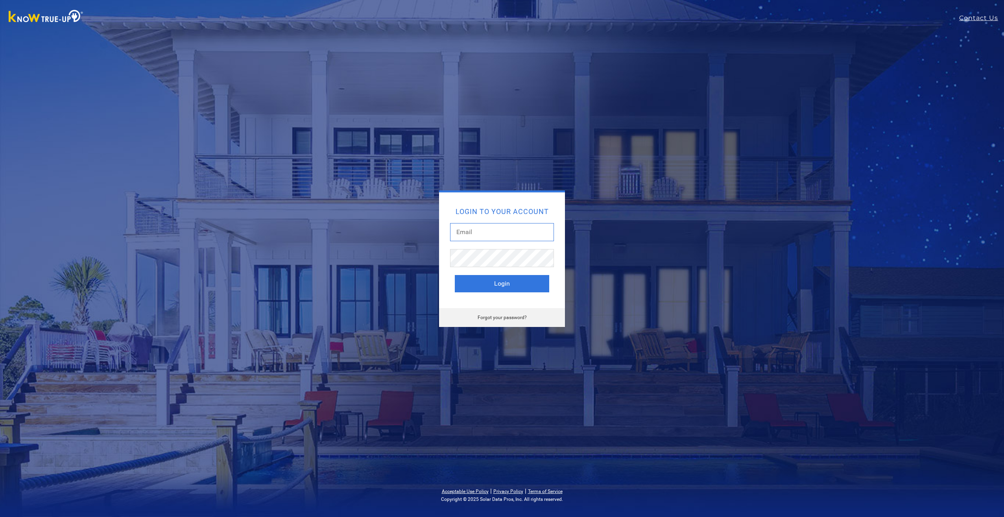
click at [479, 229] on input "text" at bounding box center [502, 232] width 104 height 18
type input "[EMAIL_ADDRESS][DOMAIN_NAME]"
click at [455, 275] on button "Login" at bounding box center [502, 283] width 94 height 17
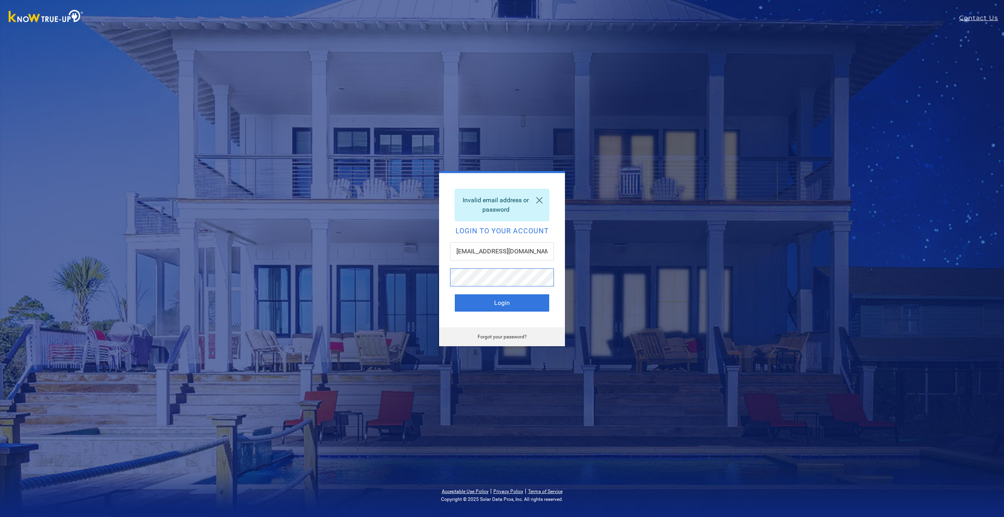
click at [455, 294] on button "Login" at bounding box center [502, 302] width 94 height 17
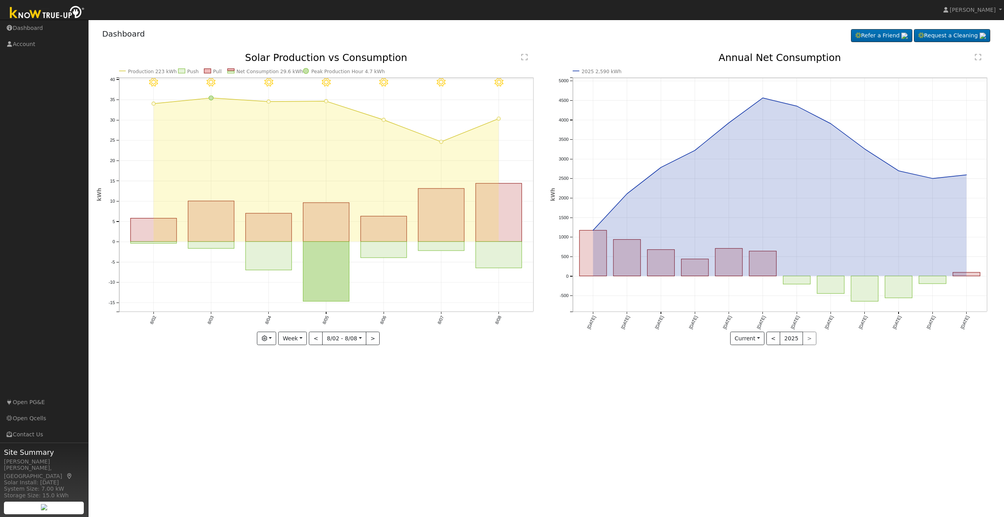
click at [168, 122] on icon "8/08 - Clear 8/07 - Clear 8/06 - Clear 8/05 - Clear 8/04 - Clear 8/03 - Clear 8…" at bounding box center [319, 201] width 445 height 297
click at [11, 402] on icon at bounding box center [9, 402] width 7 height 6
click at [981, 57] on text "" at bounding box center [978, 57] width 6 height 7
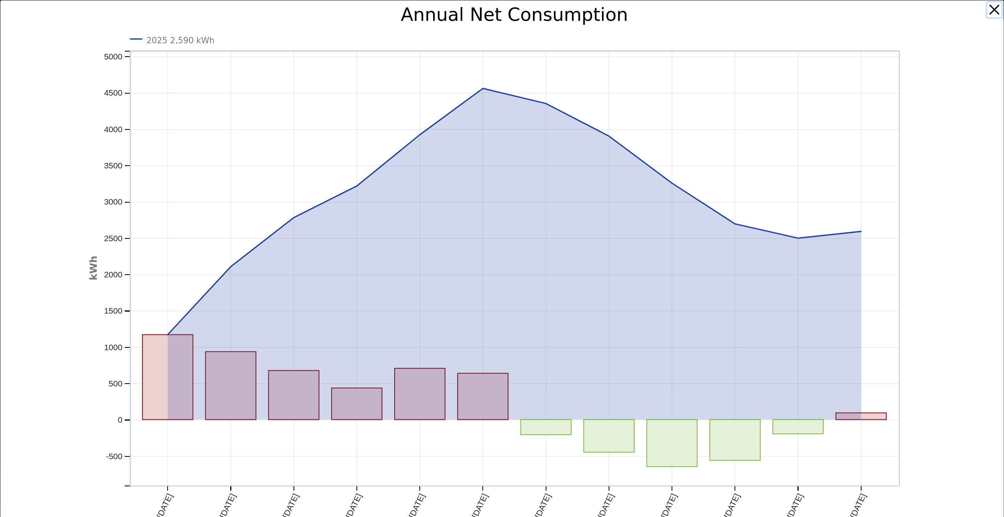
click at [987, 5] on button "button" at bounding box center [994, 9] width 15 height 15
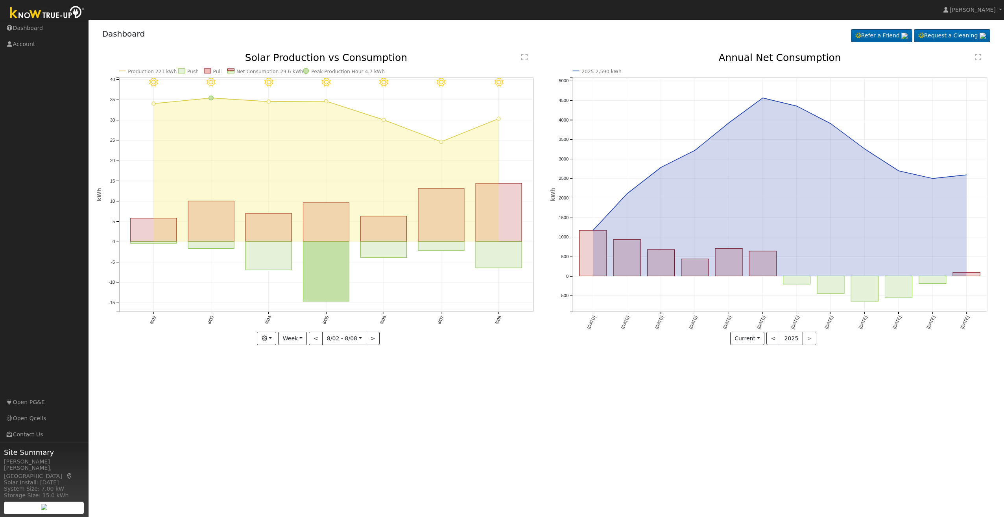
drag, startPoint x: 764, startPoint y: 102, endPoint x: 758, endPoint y: 102, distance: 5.5
click at [758, 102] on icon "2025 2,590 kWh [DATE] Sep '[DATE] Nov '[DATE] Jan '[DATE] Mar '[DATE] May '[DAT…" at bounding box center [773, 201] width 445 height 297
drag, startPoint x: 759, startPoint y: 98, endPoint x: 767, endPoint y: 89, distance: 11.7
click at [767, 89] on icon "2025 2,590 kWh [DATE] Sep '[DATE] Nov '[DATE] Jan '[DATE] Mar '[DATE] May '[DAT…" at bounding box center [773, 201] width 445 height 297
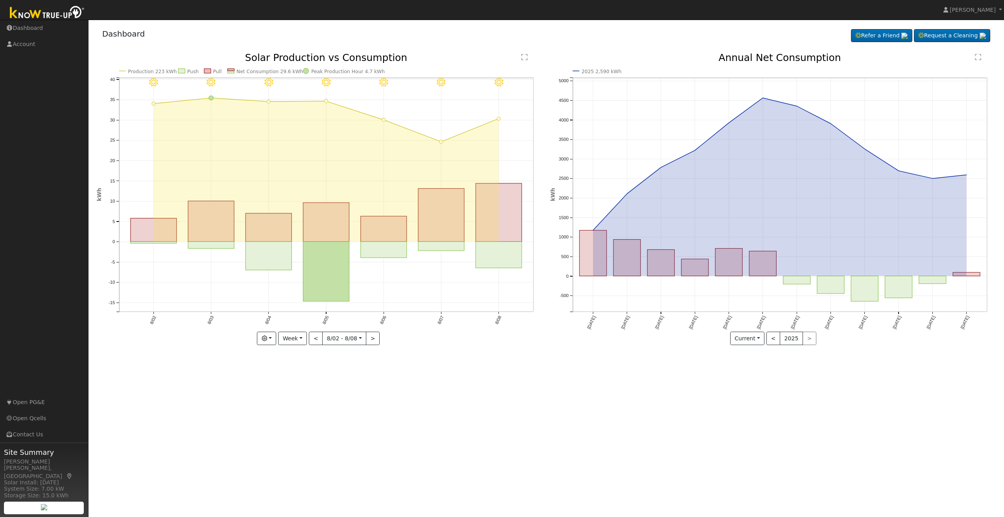
drag, startPoint x: 244, startPoint y: 96, endPoint x: 244, endPoint y: 110, distance: 13.8
click at [244, 110] on icon "8/08 - Clear 8/07 - Clear 8/06 - Clear 8/05 - Clear 8/04 - Clear 8/03 - Clear 8…" at bounding box center [319, 201] width 445 height 297
click at [321, 72] on text "Peak Production Hour 4.7 kWh" at bounding box center [348, 72] width 74 height 6
click at [306, 70] on circle at bounding box center [306, 71] width 6 height 6
drag, startPoint x: 307, startPoint y: 338, endPoint x: 303, endPoint y: 337, distance: 4.5
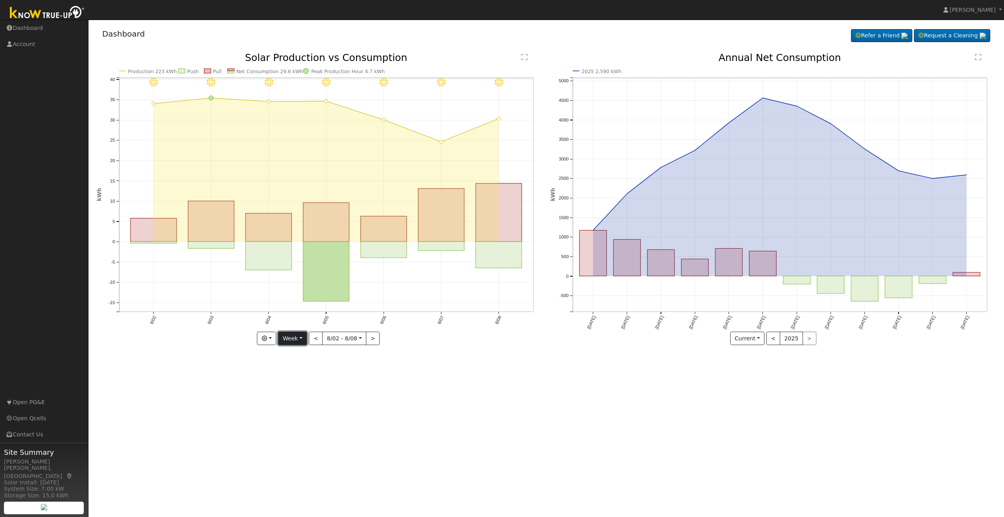
click at [305, 338] on button "Week" at bounding box center [292, 338] width 29 height 13
click at [294, 378] on link "Month" at bounding box center [306, 376] width 55 height 11
type input "2025-07-01"
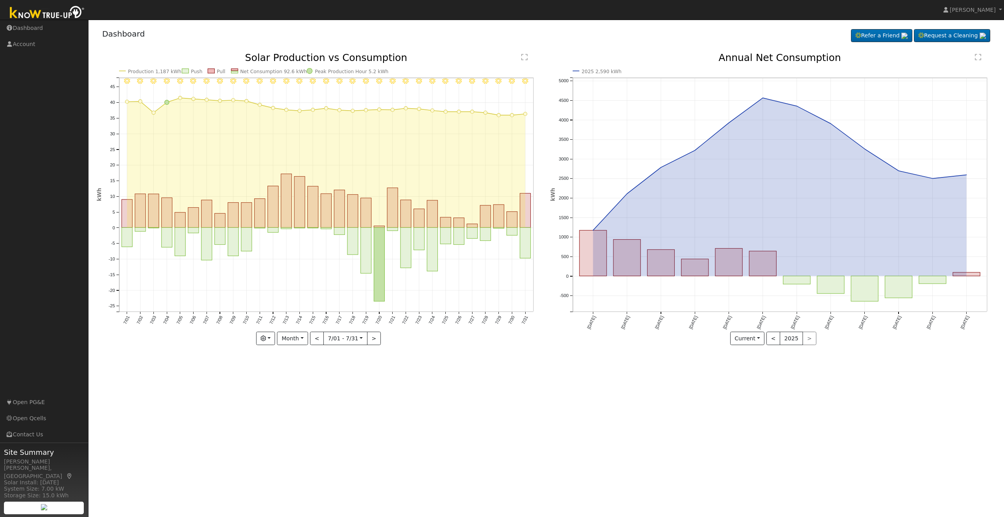
click at [303, 70] on icon "7/31 - Clear 7/30 - Clear 7/29 - Clear 7/28 - Clear 7/27 - Clear 7/26 - Clear 7…" at bounding box center [319, 201] width 445 height 297
click at [307, 70] on circle at bounding box center [310, 71] width 6 height 6
click at [309, 70] on circle at bounding box center [310, 71] width 6 height 6
drag, startPoint x: 309, startPoint y: 70, endPoint x: 355, endPoint y: 97, distance: 53.1
click at [355, 97] on icon "7/31 - Clear 7/30 - Clear 7/29 - Clear 7/28 - Clear 7/27 - Clear 7/26 - Clear 7…" at bounding box center [319, 201] width 445 height 297
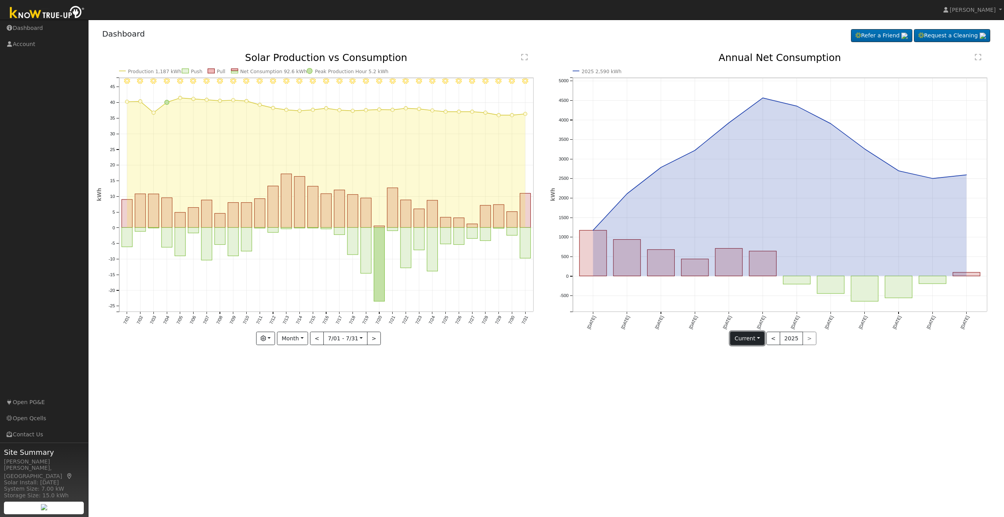
click at [761, 334] on button "Current" at bounding box center [747, 338] width 35 height 13
click at [918, 285] on icon "2025 2,590 kWh [DATE] Sep '[DATE] Nov '[DATE] Jan '[DATE] Mar '[DATE] May '[DAT…" at bounding box center [773, 201] width 445 height 297
click at [936, 37] on link "Request a Cleaning" at bounding box center [952, 35] width 76 height 13
click at [24, 44] on link "Account" at bounding box center [44, 44] width 89 height 16
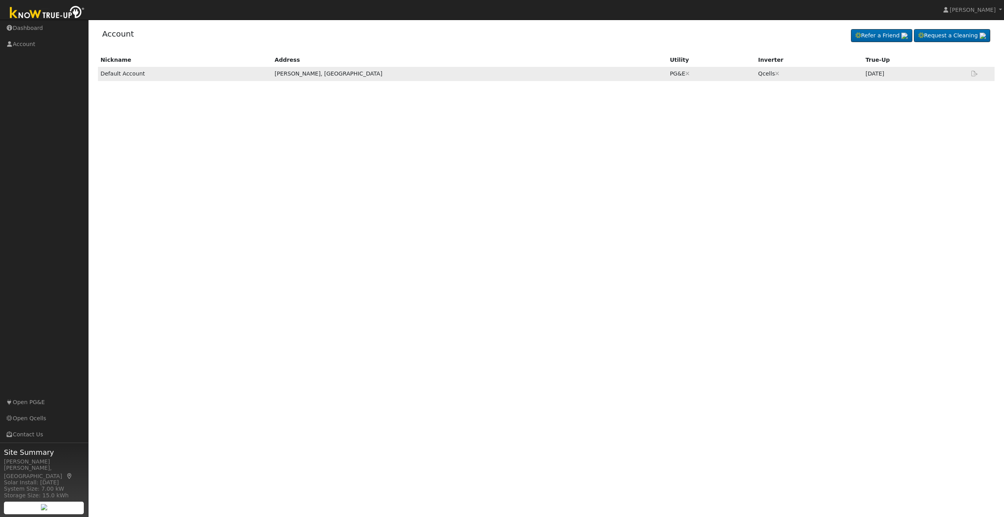
click at [492, 75] on td "[PERSON_NAME], [GEOGRAPHIC_DATA]" at bounding box center [469, 74] width 395 height 14
click at [34, 417] on link "Open Qcells" at bounding box center [44, 418] width 89 height 16
click at [18, 26] on link "Dashboard" at bounding box center [44, 28] width 89 height 16
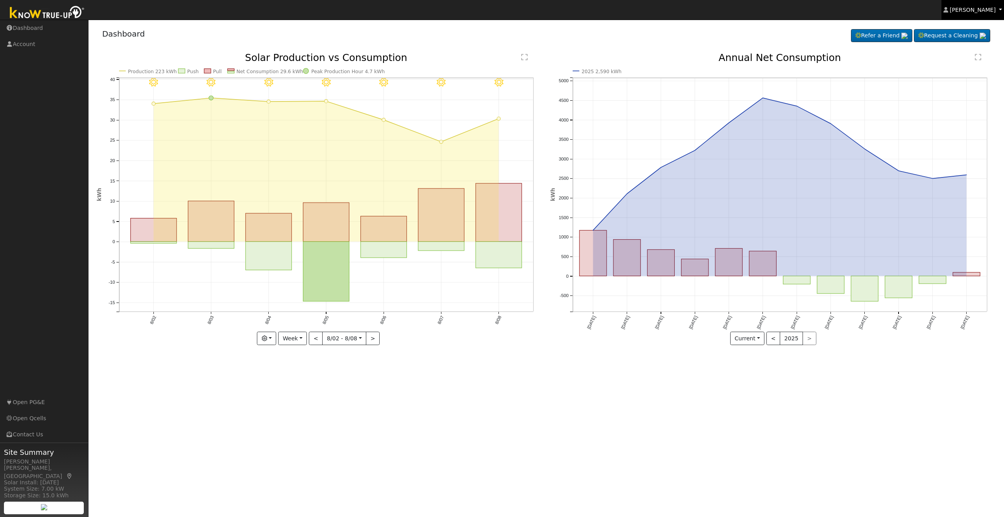
click at [1001, 11] on link "[PERSON_NAME]" at bounding box center [973, 10] width 63 height 20
click at [972, 46] on link "Help Center" at bounding box center [971, 46] width 65 height 11
drag, startPoint x: 303, startPoint y: 121, endPoint x: 305, endPoint y: 128, distance: 7.0
drag, startPoint x: 305, startPoint y: 128, endPoint x: 577, endPoint y: 65, distance: 279.6
click at [577, 65] on icon "2025 2,590 kWh [DATE] Sep '[DATE] Nov '[DATE] Jan '[DATE] Mar '[DATE] May '[DAT…" at bounding box center [773, 201] width 445 height 297
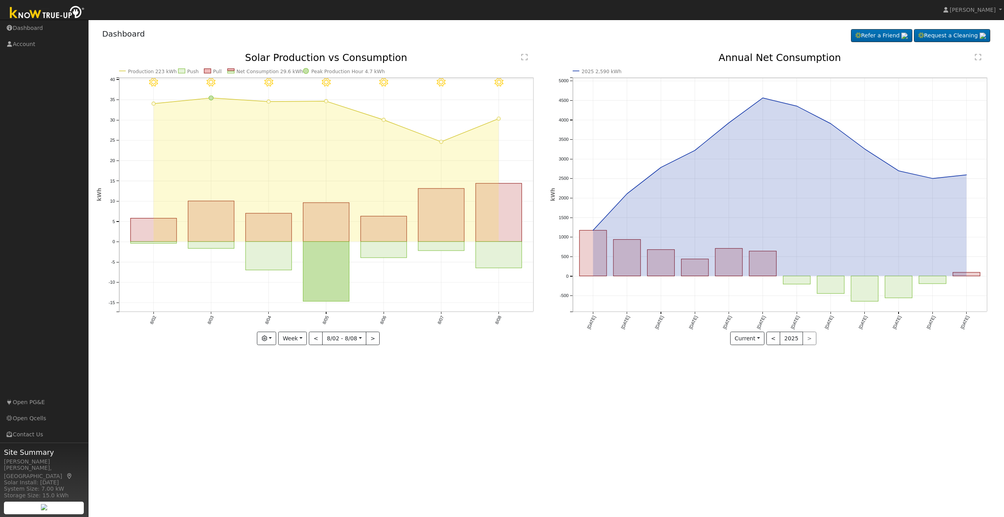
click at [502, 116] on icon "8/08 - Clear 8/07 - Clear 8/06 - Clear 8/05 - Clear 8/04 - Clear 8/03 - Clear 8…" at bounding box center [319, 201] width 445 height 297
drag, startPoint x: 502, startPoint y: 116, endPoint x: 404, endPoint y: 121, distance: 97.7
click at [387, 139] on icon "8/08 - Clear 8/07 - Clear 8/06 - Clear 8/05 - Clear 8/04 - Clear 8/03 - Clear 8…" at bounding box center [319, 201] width 445 height 297
click at [530, 56] on icon "8/08 - Clear 8/07 - Clear 8/06 - Clear 8/05 - Clear 8/04 - Clear 8/03 - Clear 8…" at bounding box center [319, 201] width 445 height 297
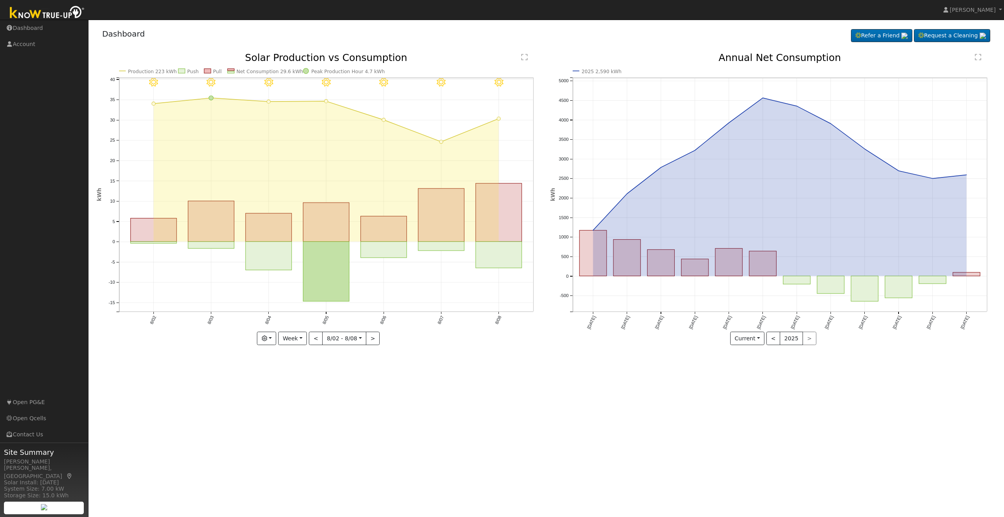
click at [523, 65] on icon "8/08 - Clear 8/07 - Clear 8/06 - Clear 8/05 - Clear 8/04 - Clear 8/03 - Clear 8…" at bounding box center [319, 201] width 445 height 297
click at [523, 61] on icon "8/08 - Clear 8/07 - Clear 8/06 - Clear 8/05 - Clear 8/04 - Clear 8/03 - Clear 8…" at bounding box center [319, 201] width 445 height 297
click at [523, 60] on text "" at bounding box center [524, 57] width 6 height 7
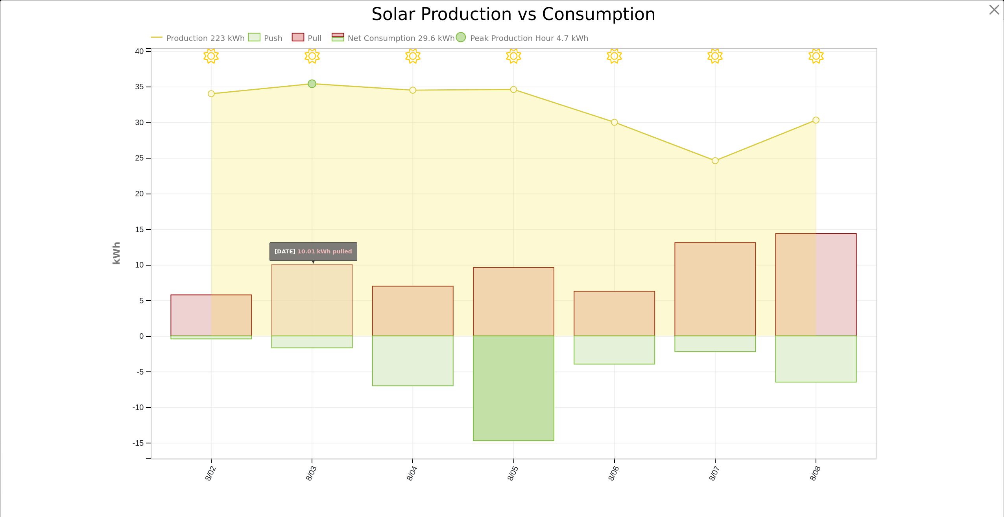
drag, startPoint x: 335, startPoint y: 315, endPoint x: 344, endPoint y: 315, distance: 9.1
click at [344, 315] on rect "onclick=""" at bounding box center [312, 300] width 81 height 71
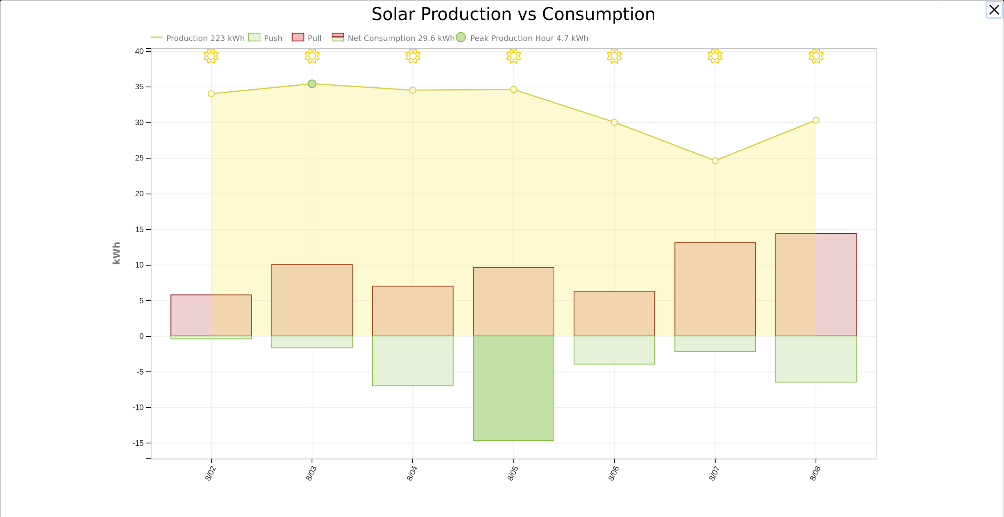
click at [987, 7] on button "button" at bounding box center [994, 9] width 15 height 15
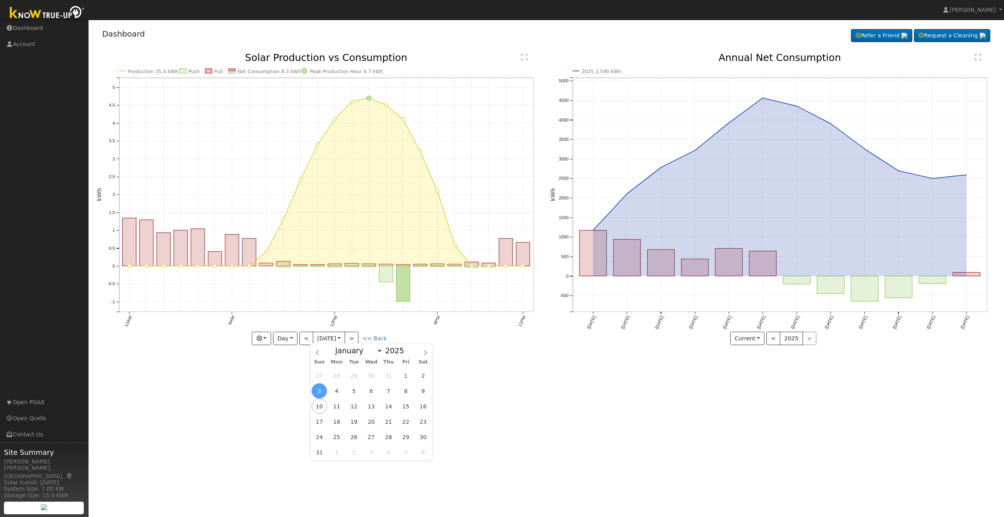
click at [334, 339] on input "[DATE]" at bounding box center [328, 338] width 31 height 13
click at [315, 407] on span "10" at bounding box center [319, 406] width 15 height 15
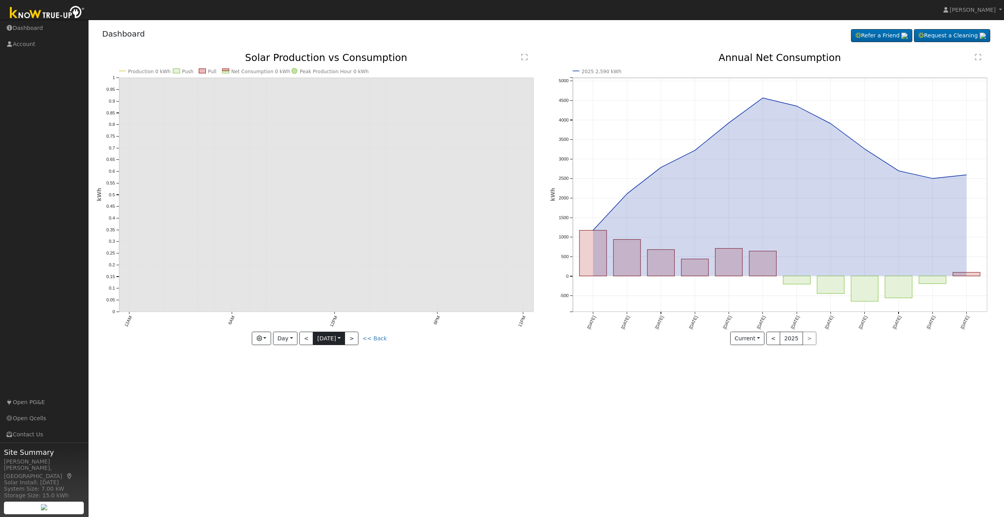
click at [345, 336] on input "[DATE]" at bounding box center [328, 338] width 31 height 13
click at [425, 390] on span "9" at bounding box center [424, 392] width 15 height 15
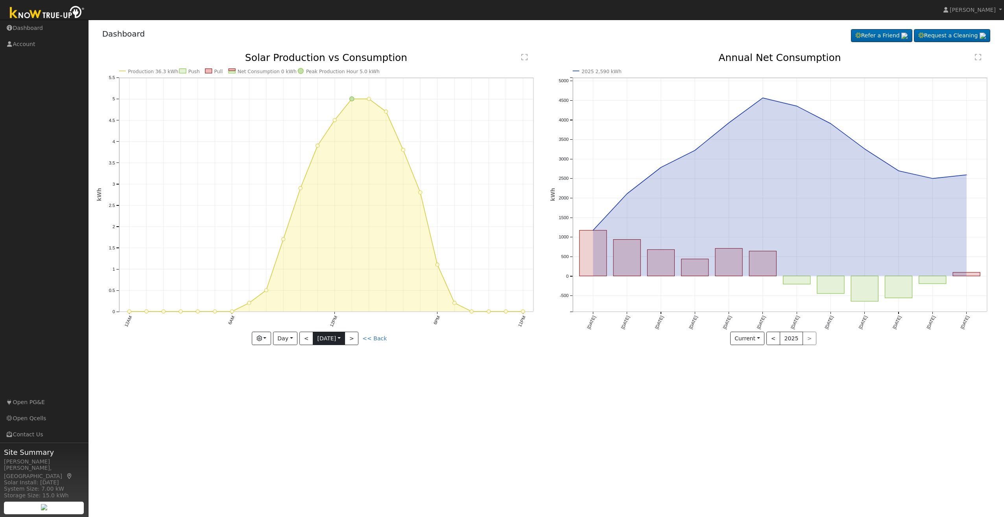
click at [325, 339] on input "[DATE]" at bounding box center [328, 338] width 31 height 13
click at [387, 392] on span "7" at bounding box center [390, 392] width 15 height 15
type input "[DATE]"
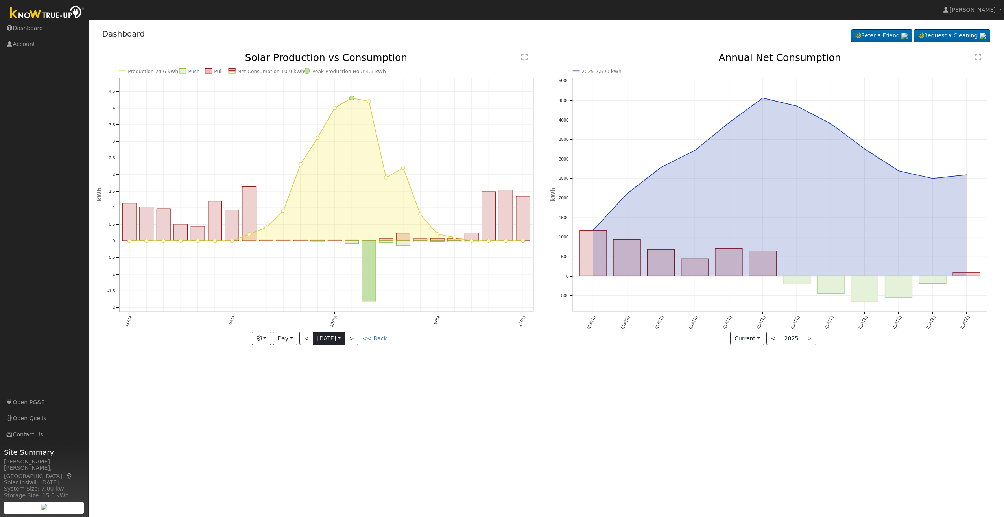
click at [325, 336] on input "[DATE]" at bounding box center [328, 338] width 31 height 13
click at [366, 354] on select "January February March April May June July August September October November De…" at bounding box center [359, 352] width 52 height 9
select select "11"
click at [339, 348] on select "January February March April May June July August September October November De…" at bounding box center [359, 352] width 52 height 9
click at [353, 339] on button ">" at bounding box center [352, 338] width 14 height 13
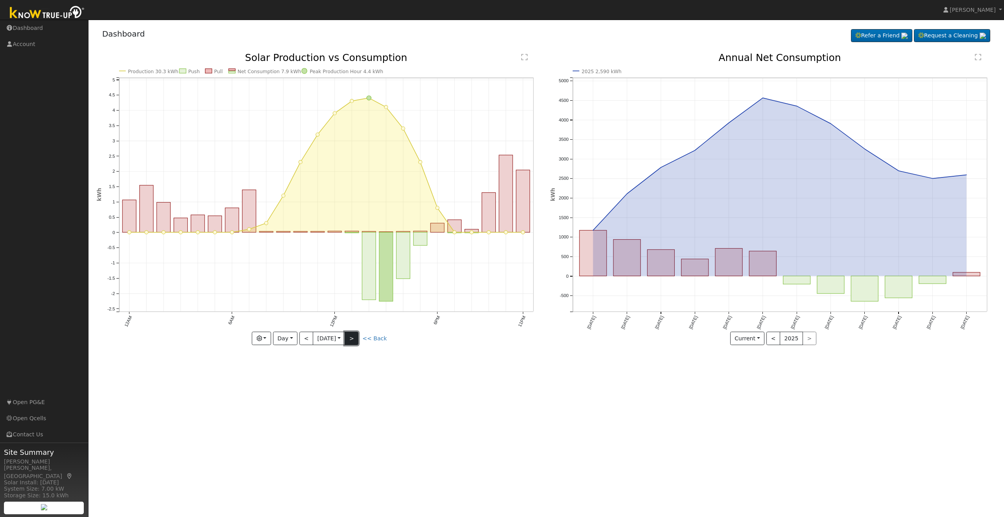
click at [354, 337] on button ">" at bounding box center [352, 338] width 14 height 13
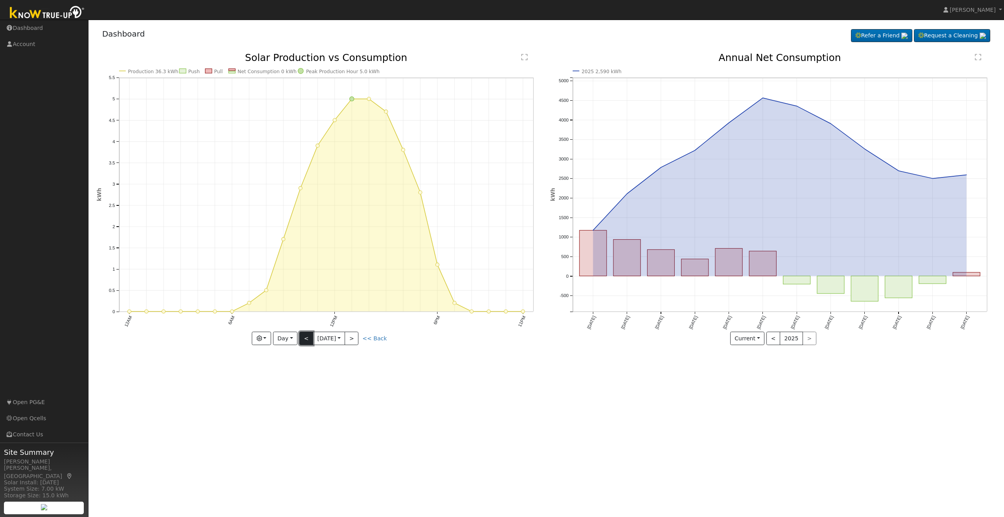
click at [309, 335] on button "<" at bounding box center [306, 338] width 14 height 13
type input "[DATE]"
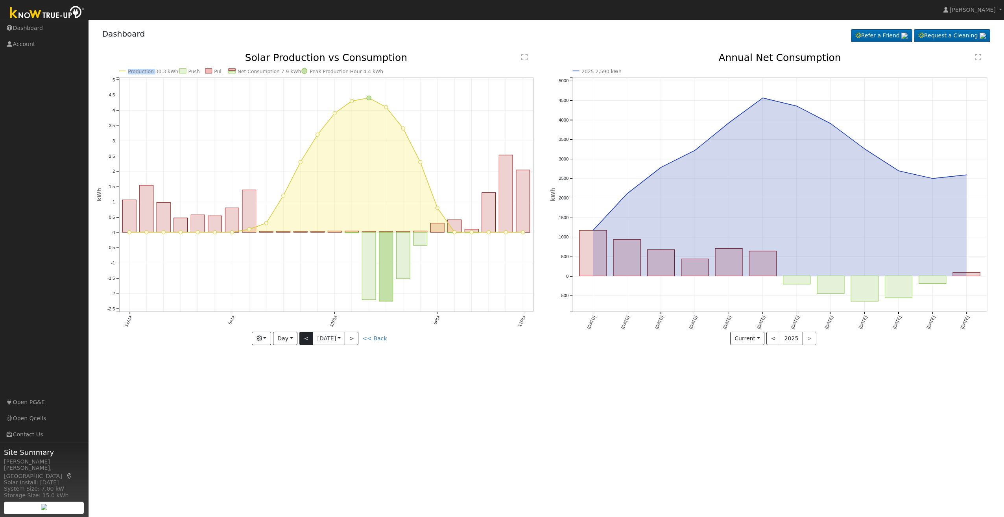
click at [309, 335] on div at bounding box center [319, 199] width 445 height 292
drag, startPoint x: 309, startPoint y: 335, endPoint x: 326, endPoint y: 338, distance: 16.7
click at [326, 338] on input "[DATE]" at bounding box center [328, 338] width 31 height 13
drag, startPoint x: 326, startPoint y: 338, endPoint x: 318, endPoint y: 355, distance: 19.0
click at [318, 355] on icon at bounding box center [321, 354] width 6 height 6
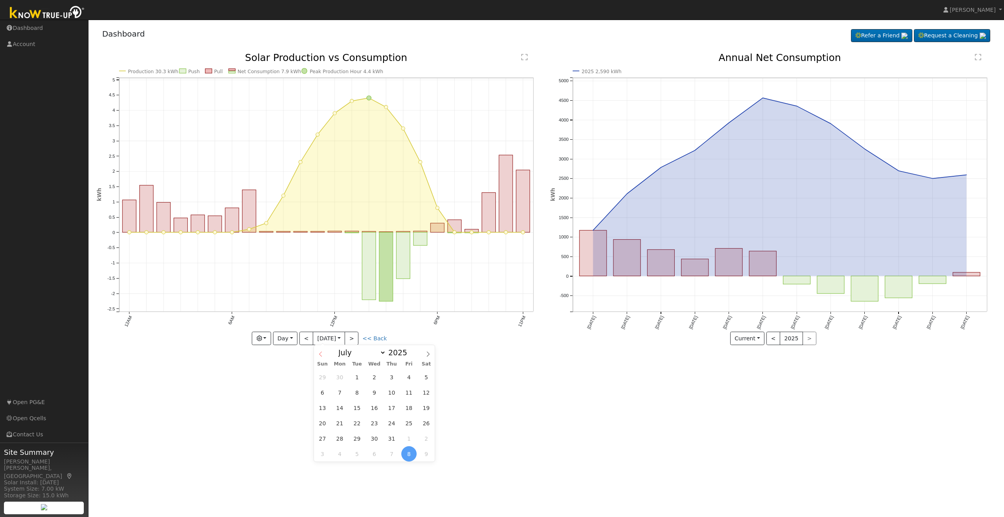
click at [318, 355] on icon at bounding box center [321, 354] width 6 height 6
click at [319, 355] on icon at bounding box center [321, 354] width 6 height 6
click at [319, 354] on icon at bounding box center [321, 354] width 6 height 6
click at [320, 354] on icon at bounding box center [320, 354] width 3 height 5
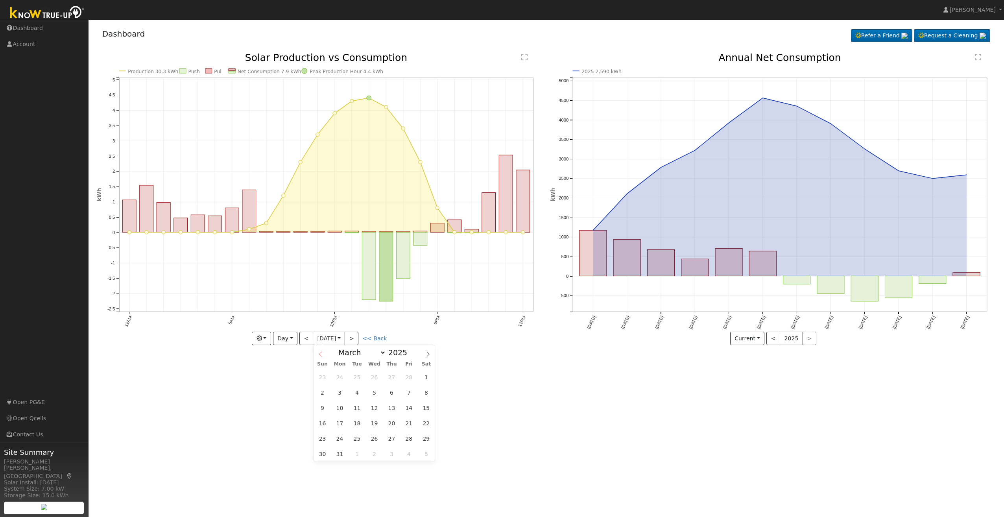
select select "1"
click at [410, 410] on span "14" at bounding box center [408, 407] width 15 height 15
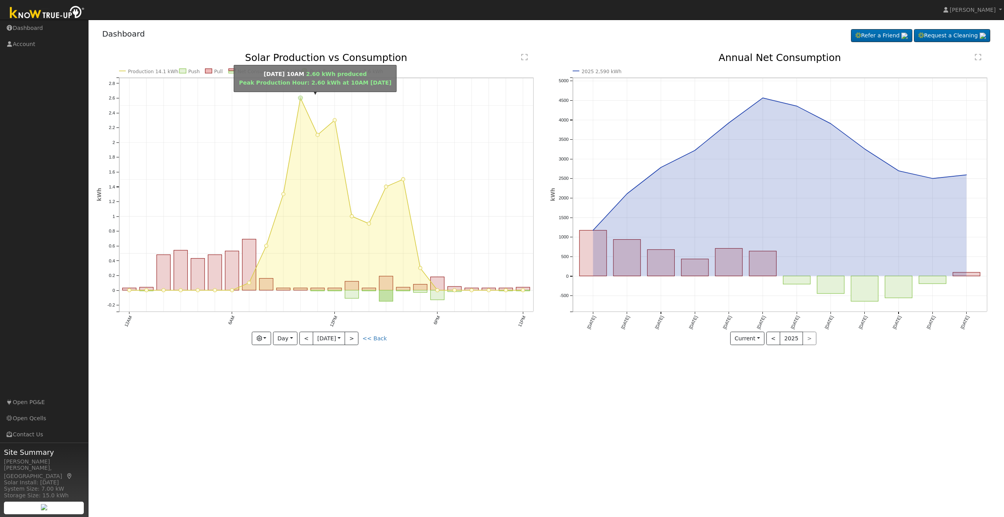
click at [301, 100] on circle "onclick=""" at bounding box center [300, 98] width 4 height 4
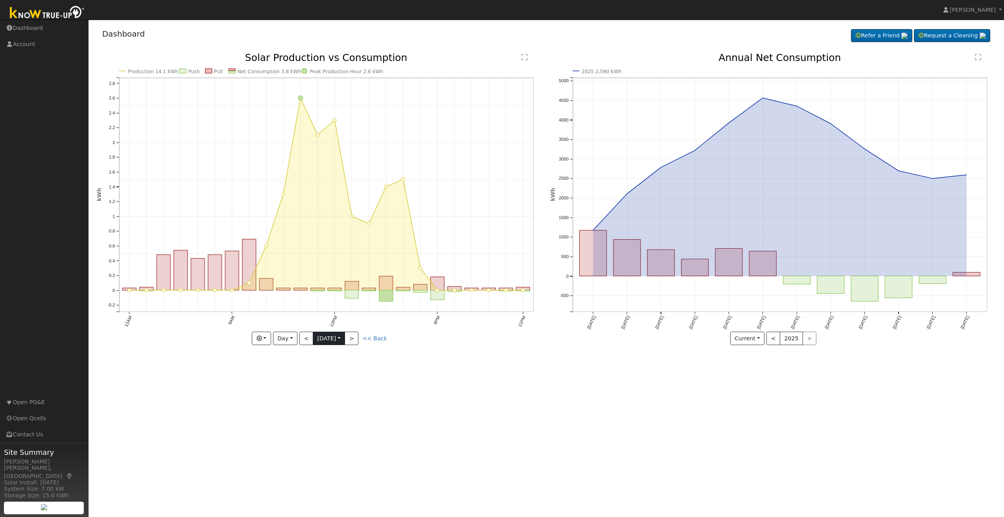
click at [327, 336] on input "[DATE]" at bounding box center [328, 338] width 31 height 13
click at [424, 406] on span "15" at bounding box center [426, 407] width 15 height 15
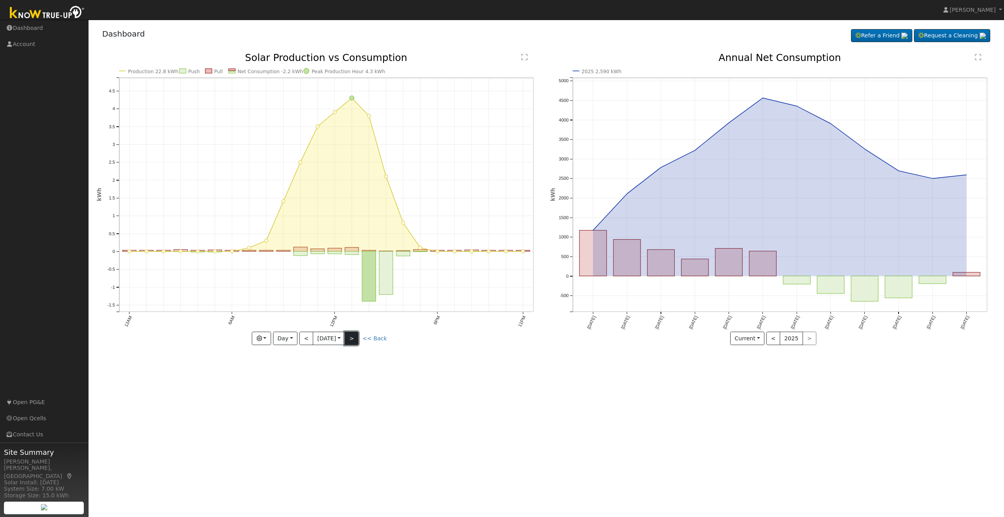
click at [355, 338] on button ">" at bounding box center [352, 338] width 14 height 13
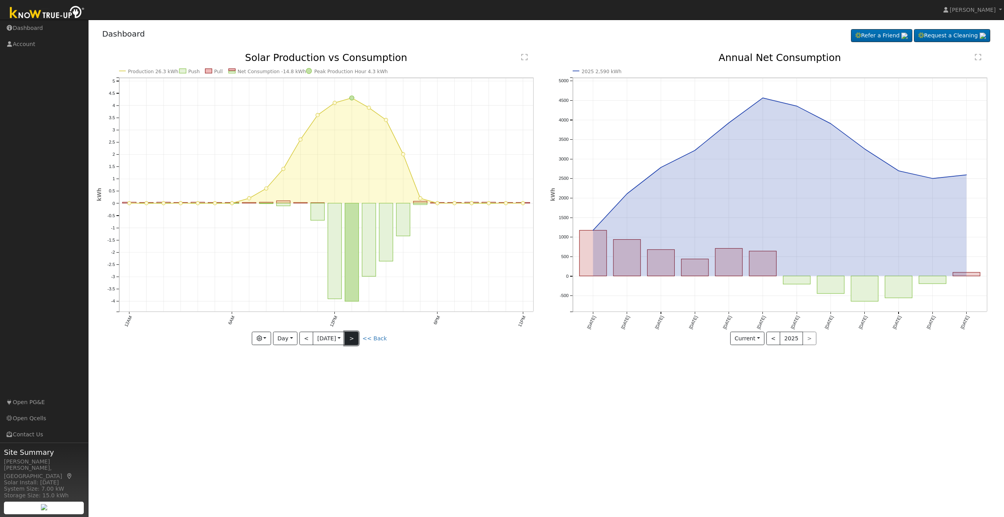
click at [355, 338] on button ">" at bounding box center [352, 338] width 14 height 13
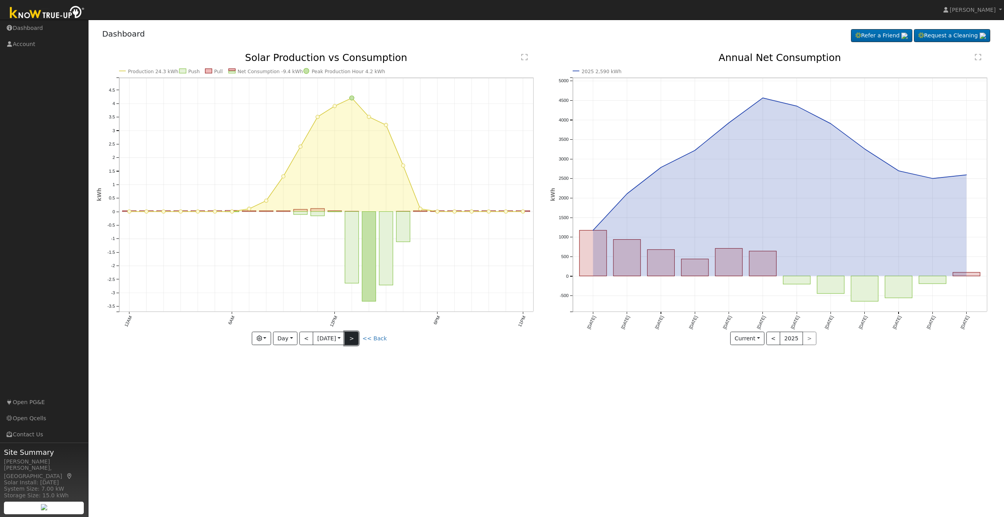
click at [355, 338] on button ">" at bounding box center [352, 338] width 14 height 13
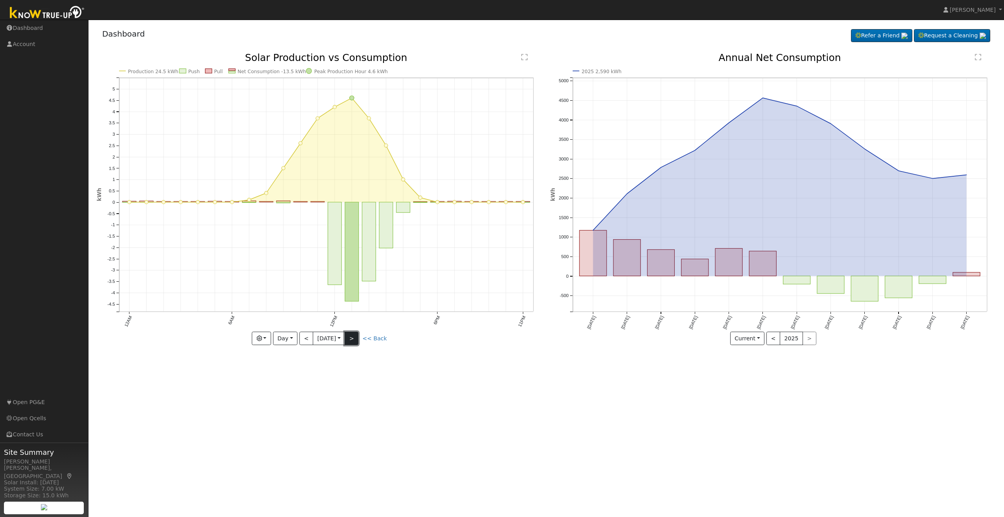
click at [355, 338] on button ">" at bounding box center [352, 338] width 14 height 13
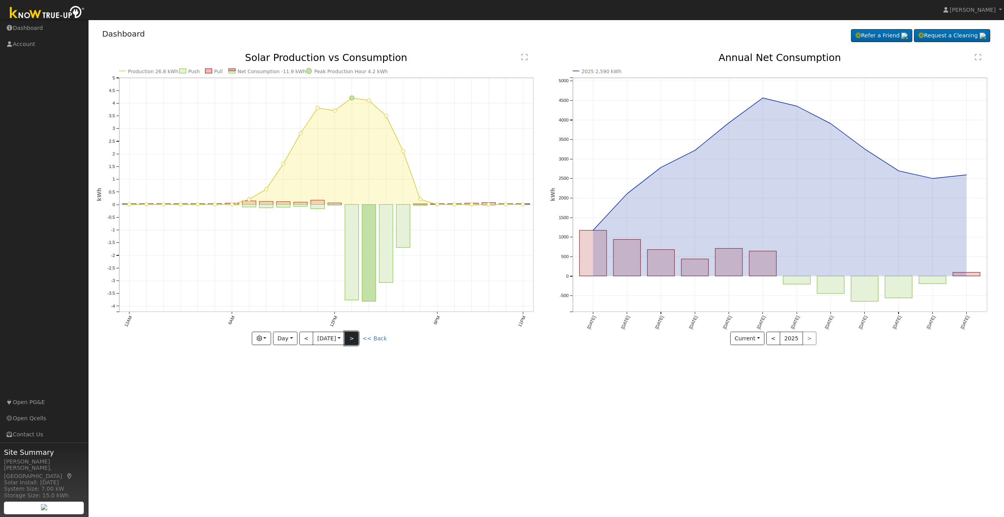
click at [355, 338] on button ">" at bounding box center [352, 338] width 14 height 13
click at [356, 337] on div "Production 22.5 kWh Push Pull Net Consumption -8.9 kWh Peak Production Hour 4.3…" at bounding box center [319, 199] width 445 height 292
click at [357, 336] on button ">" at bounding box center [352, 338] width 14 height 13
type input "[DATE]"
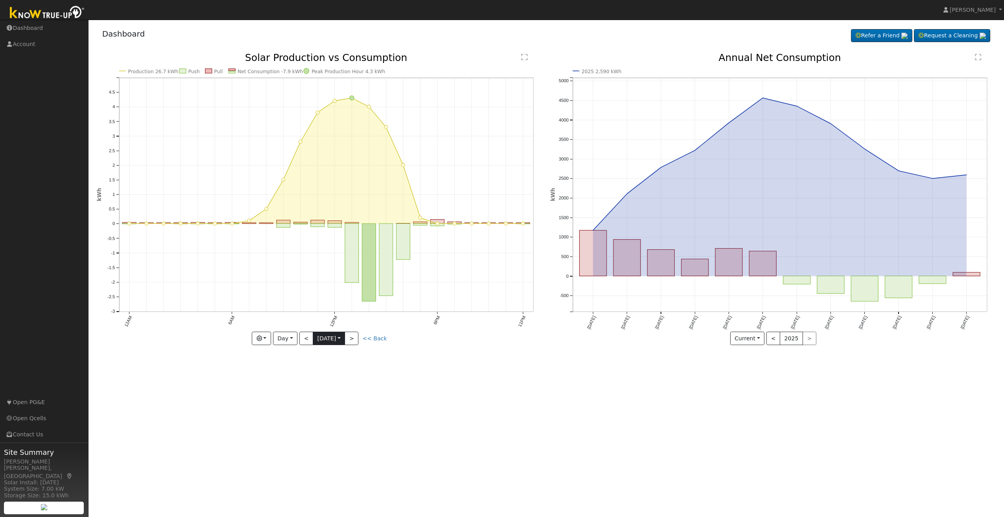
click at [325, 340] on input "[DATE]" at bounding box center [328, 338] width 31 height 13
click at [377, 349] on select "January February March April May June July August September October November De…" at bounding box center [360, 352] width 52 height 9
select select "3"
click at [340, 348] on select "January February March April May June July August September October November De…" at bounding box center [360, 352] width 52 height 9
click at [368, 421] on span "23" at bounding box center [373, 423] width 15 height 15
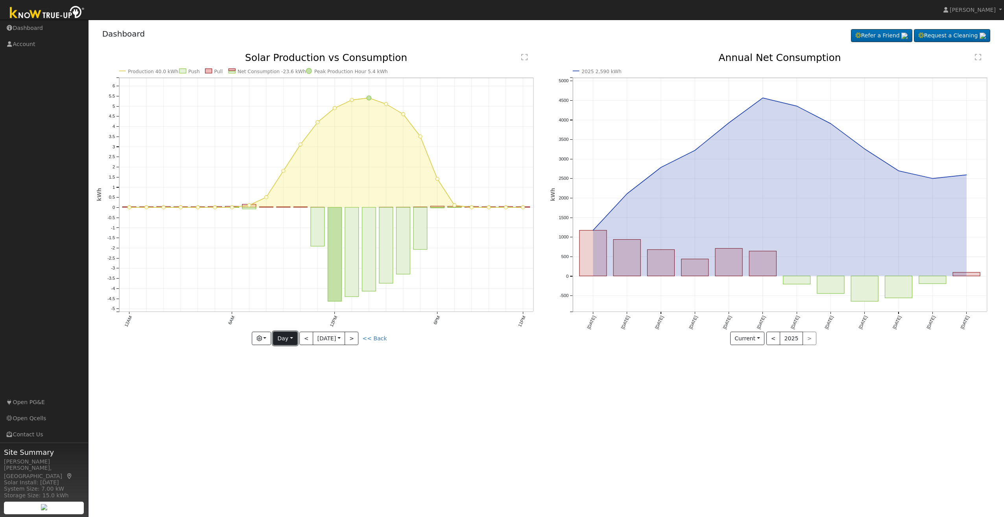
click at [282, 335] on button "Day" at bounding box center [285, 338] width 24 height 13
click at [290, 374] on link "Month" at bounding box center [300, 376] width 55 height 11
type input "[DATE]"
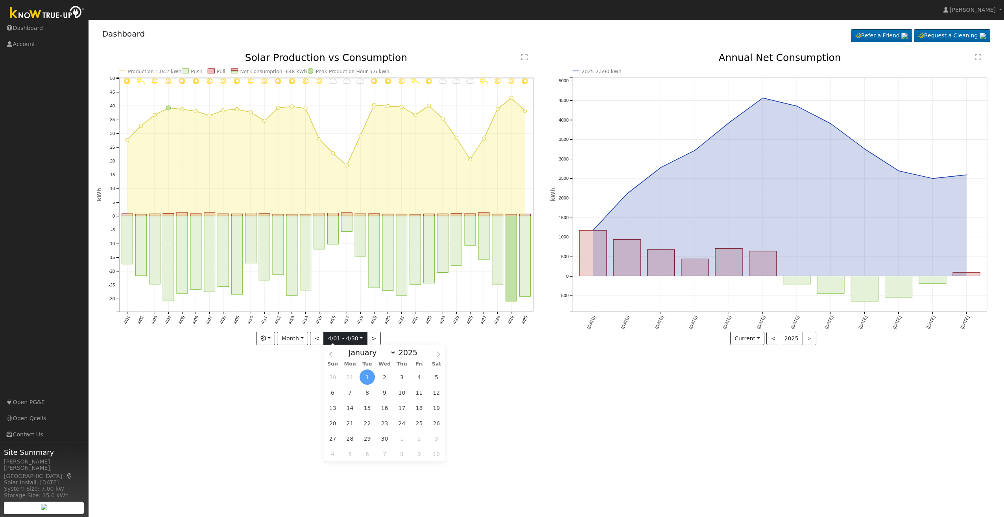
click at [359, 341] on input "[DATE]" at bounding box center [345, 338] width 43 height 13
drag, startPoint x: 359, startPoint y: 341, endPoint x: 329, endPoint y: 355, distance: 33.3
click at [329, 355] on span at bounding box center [330, 351] width 13 height 13
drag, startPoint x: 371, startPoint y: 458, endPoint x: 371, endPoint y: 453, distance: 5.2
click at [371, 453] on span "1" at bounding box center [367, 453] width 15 height 15
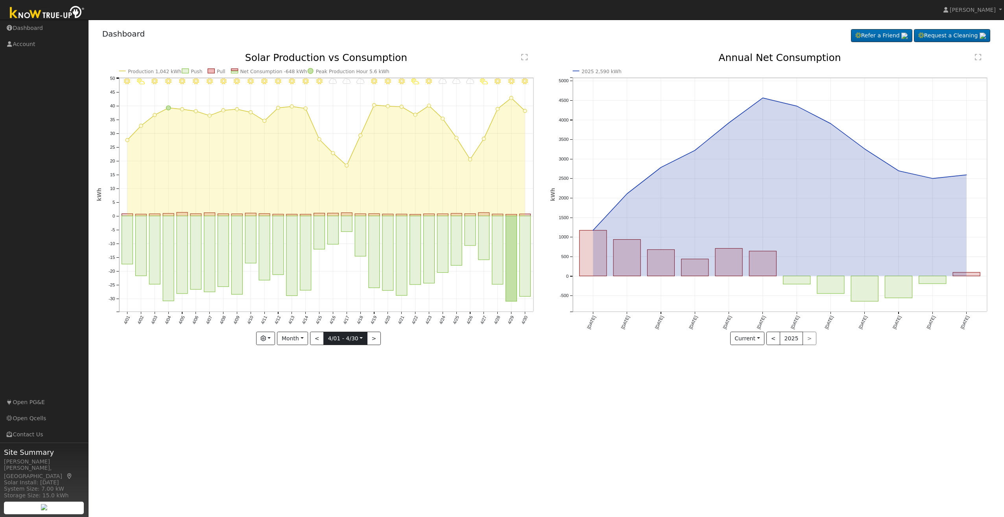
drag, startPoint x: 371, startPoint y: 453, endPoint x: 350, endPoint y: 336, distance: 118.4
click at [350, 336] on input "[DATE]" at bounding box center [345, 338] width 43 height 13
click at [331, 355] on icon at bounding box center [331, 354] width 6 height 6
select select "2"
click at [435, 376] on span "1" at bounding box center [436, 377] width 15 height 15
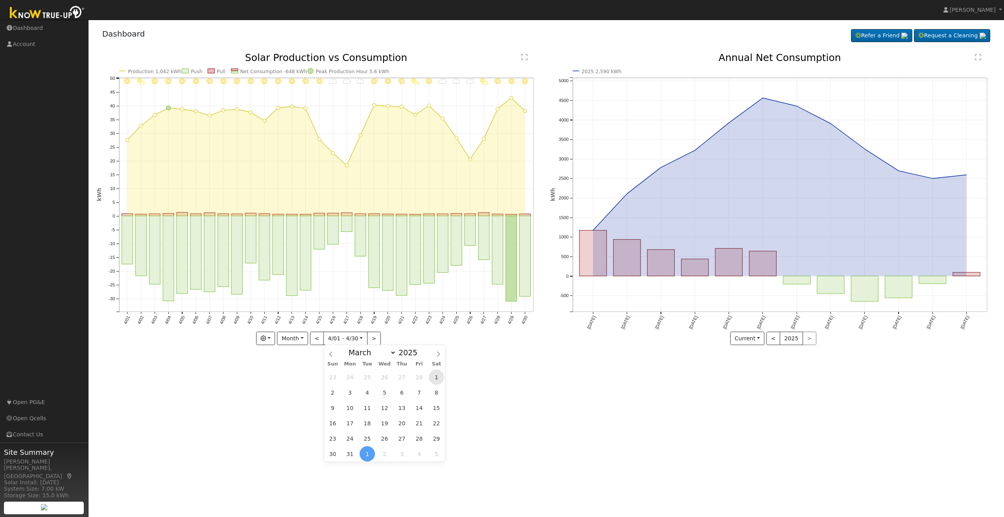
type input "[DATE]"
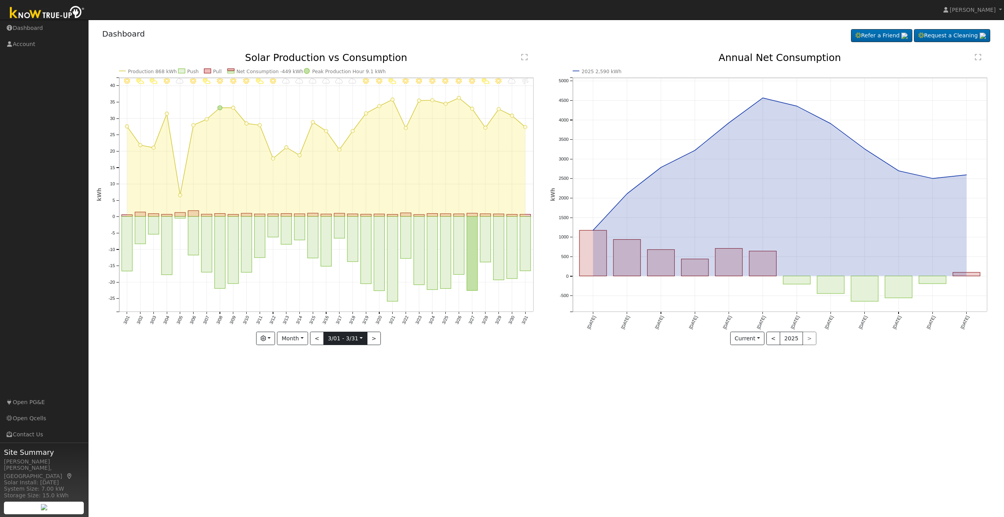
click at [353, 333] on input "[DATE]" at bounding box center [345, 338] width 43 height 13
drag, startPoint x: 353, startPoint y: 333, endPoint x: 333, endPoint y: 351, distance: 27.6
click at [333, 351] on span at bounding box center [330, 351] width 13 height 13
select select "1"
click at [438, 373] on span "1" at bounding box center [436, 377] width 15 height 15
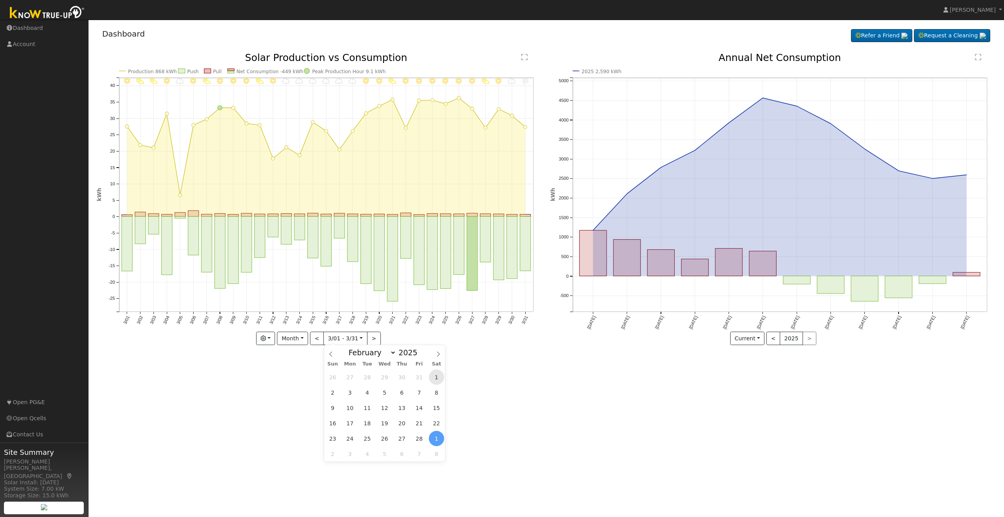
type input "[DATE]"
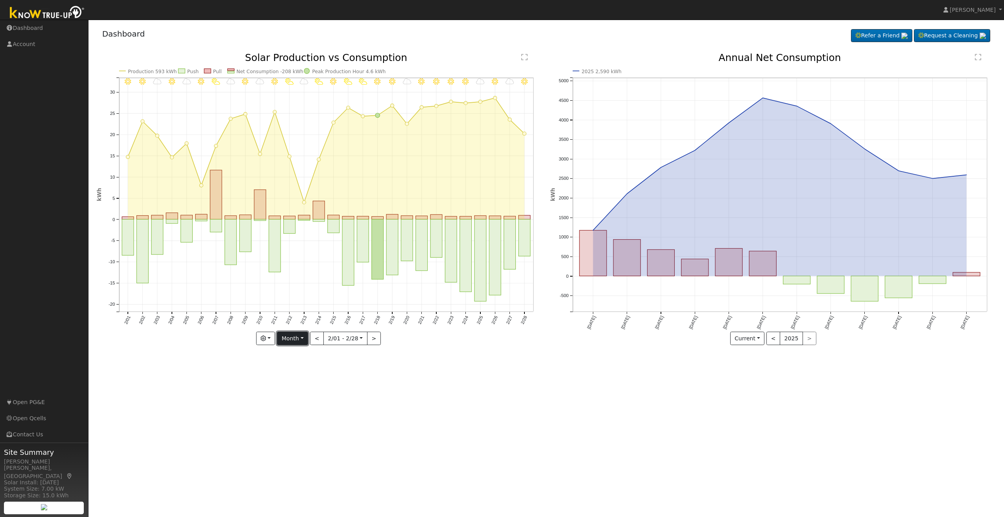
click at [301, 338] on button "Month" at bounding box center [292, 338] width 31 height 13
click at [290, 332] on button "Month" at bounding box center [292, 338] width 31 height 13
click at [336, 336] on input "[DATE]" at bounding box center [345, 338] width 43 height 13
drag, startPoint x: 336, startPoint y: 336, endPoint x: 331, endPoint y: 353, distance: 18.2
click at [331, 353] on span at bounding box center [330, 351] width 13 height 13
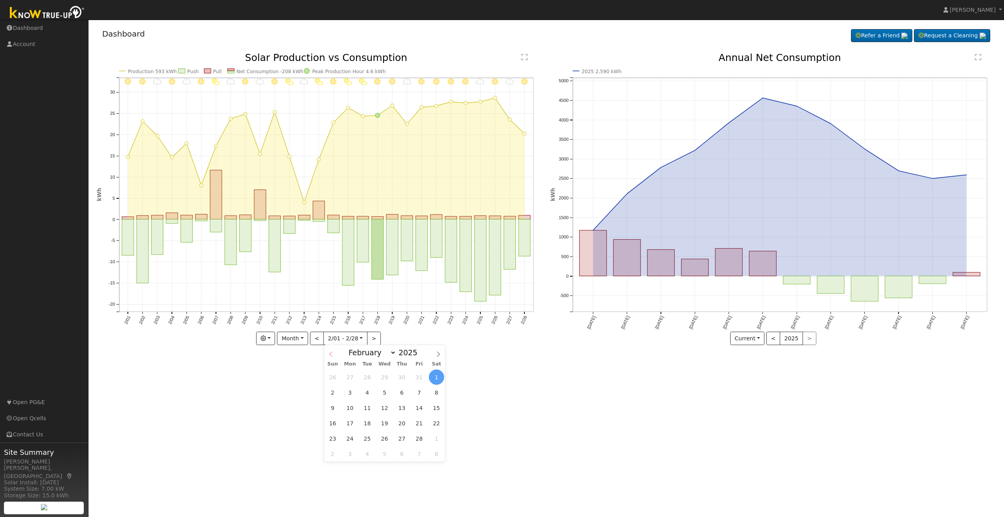
select select "0"
click at [331, 353] on icon at bounding box center [331, 354] width 6 height 6
type input "2024"
select select "11"
click at [333, 373] on span "1" at bounding box center [332, 377] width 15 height 15
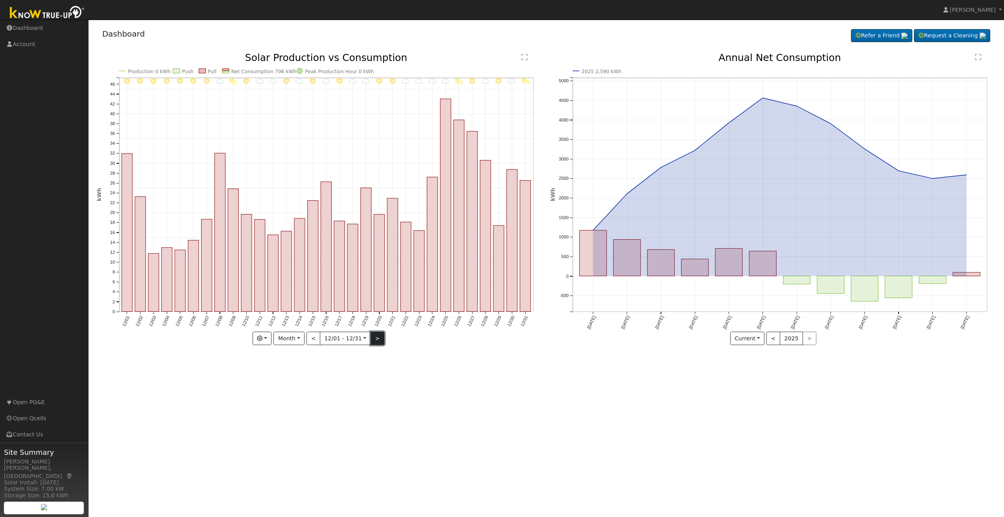
click at [375, 340] on button ">" at bounding box center [378, 338] width 14 height 13
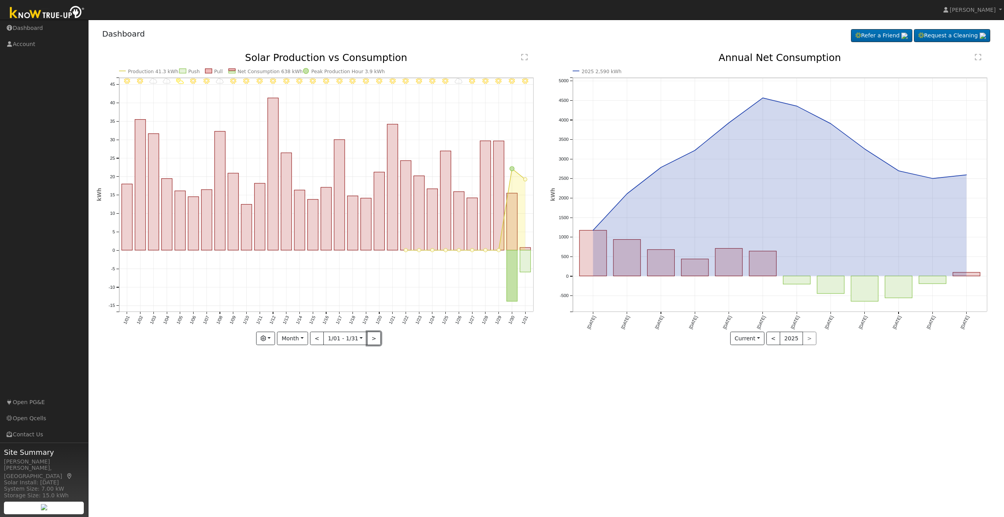
drag, startPoint x: 367, startPoint y: 344, endPoint x: 368, endPoint y: 338, distance: 6.8
click at [367, 343] on button ">" at bounding box center [374, 338] width 14 height 13
type input "[DATE]"
